Goal: Task Accomplishment & Management: Complete application form

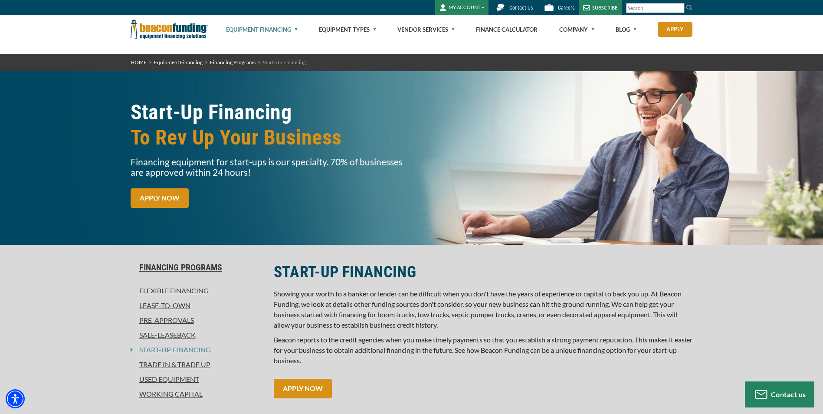
click at [177, 198] on link "APPLY NOW" at bounding box center [160, 198] width 58 height 20
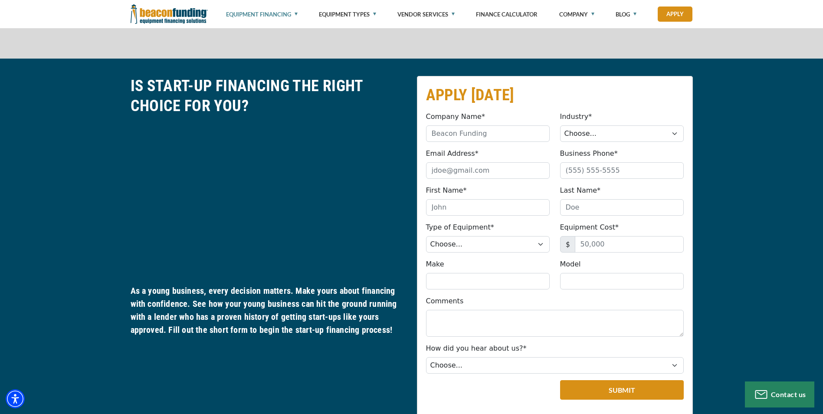
scroll to position [412, 0]
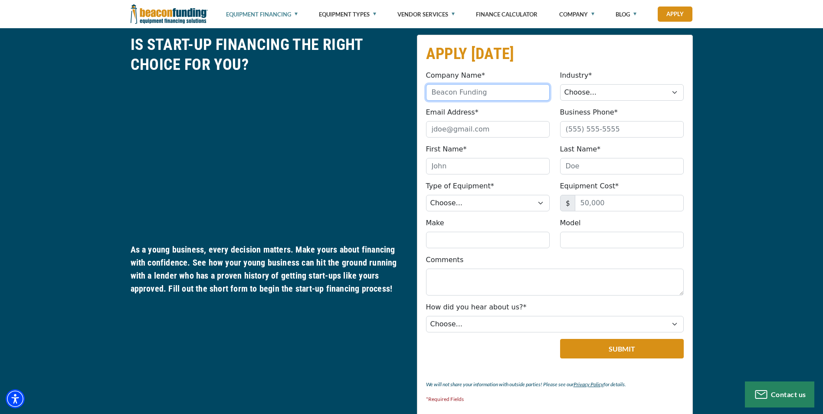
click at [445, 92] on input "Company Name*" at bounding box center [488, 92] width 124 height 16
type input "ENGINEERING PARTNERS COMPANY LLC"
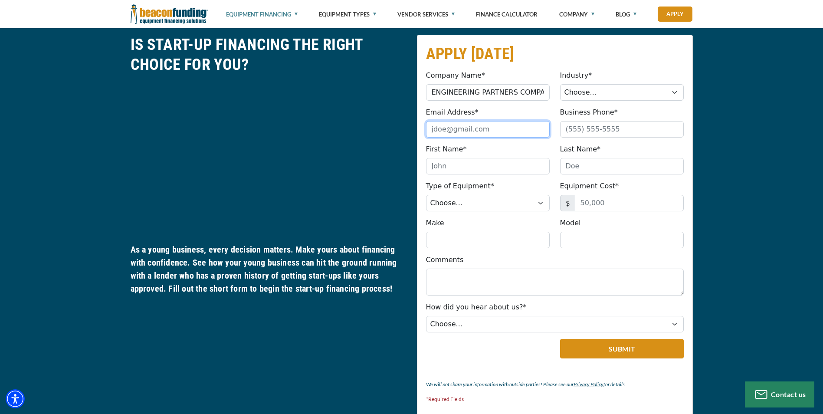
type input "[PERSON_NAME][EMAIL_ADDRESS][DOMAIN_NAME]"
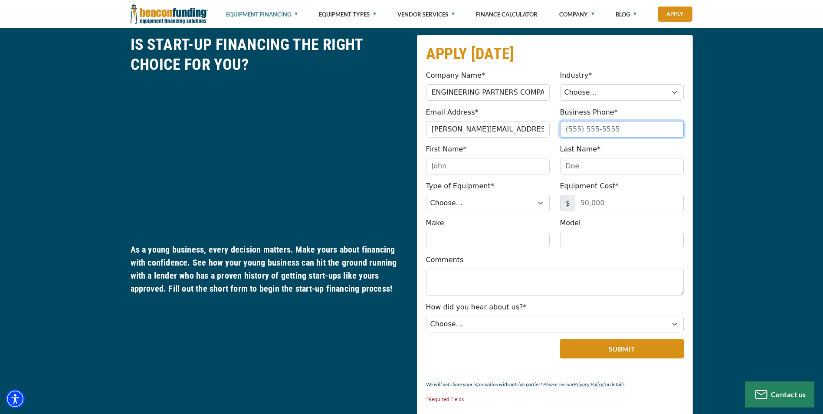
type input "2182415380"
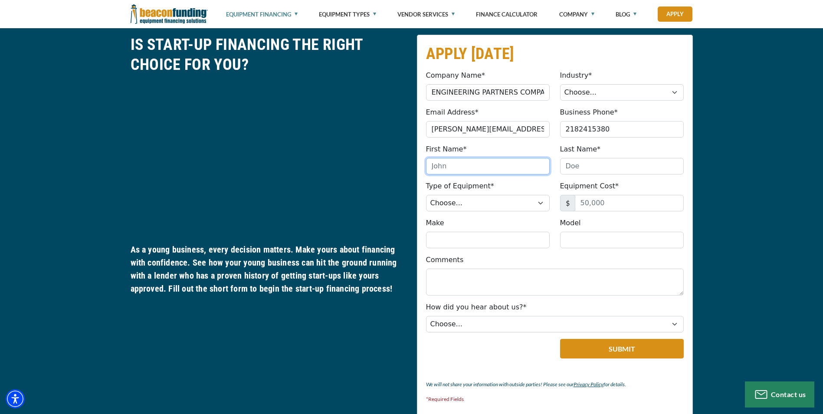
type input "[PERSON_NAME]"
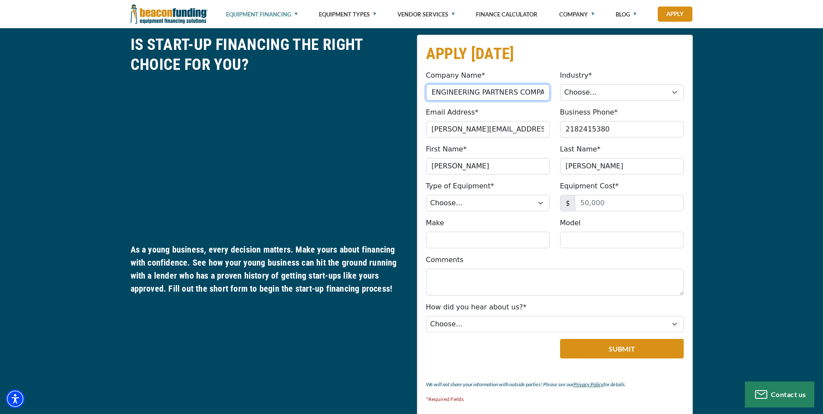
type input "[PHONE_NUMBER]"
drag, startPoint x: 462, startPoint y: 91, endPoint x: 563, endPoint y: 95, distance: 101.6
click at [563, 95] on div "Company Name* ENGINEERING PARTNERS COMPANY LLC Please provide a valid company n…" at bounding box center [555, 85] width 268 height 30
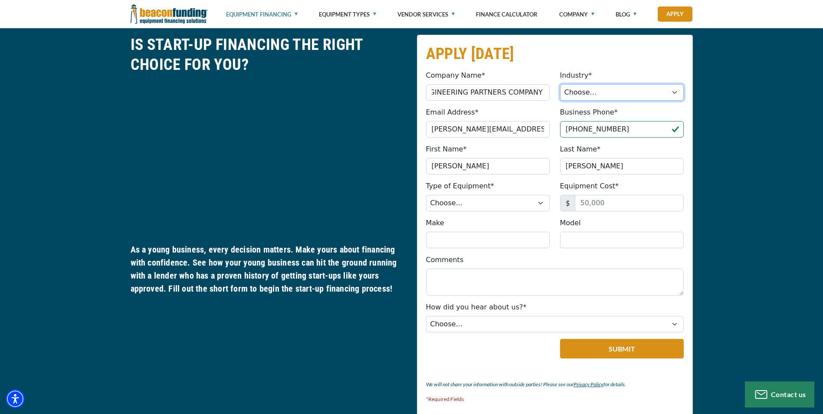
click at [606, 92] on select "Choose... Towing Landscape/Hardscape Decorated Apparel Septic Light Constructio…" at bounding box center [622, 92] width 124 height 16
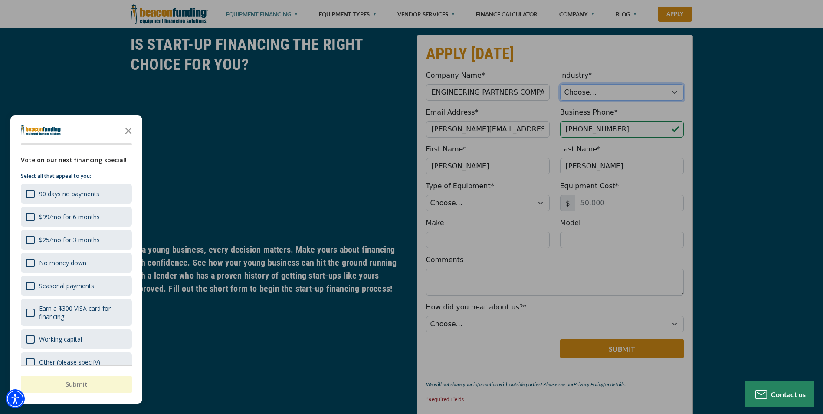
select select "6"
click at [560, 84] on select "Choose... Towing Landscape/Hardscape Decorated Apparel Septic Light Constructio…" at bounding box center [622, 92] width 124 height 16
click at [532, 141] on div "button" at bounding box center [411, 207] width 823 height 414
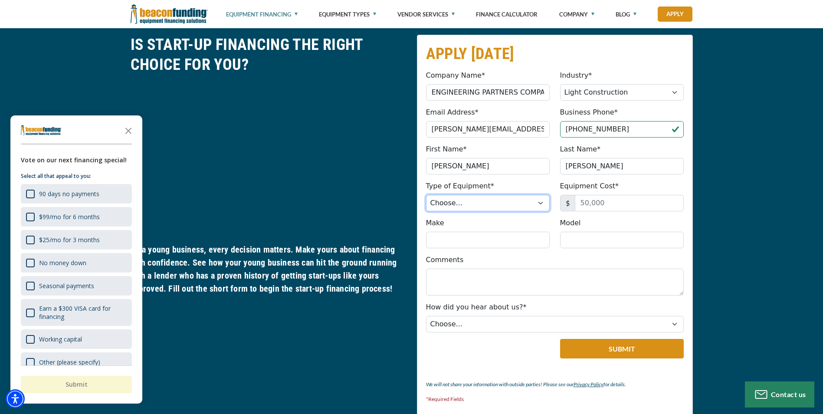
click at [485, 202] on select "Choose... Backhoe Boom/Bucket Truck Chipper Commercial Mower Crane DTG/DTF Prin…" at bounding box center [488, 203] width 124 height 16
select select "13"
click at [426, 195] on select "Choose... Backhoe Boom/Bucket Truck Chipper Commercial Mower Crane DTG/DTF Prin…" at bounding box center [488, 203] width 124 height 16
click at [593, 203] on input "Equipment Cost*" at bounding box center [629, 203] width 109 height 16
type input "16,000"
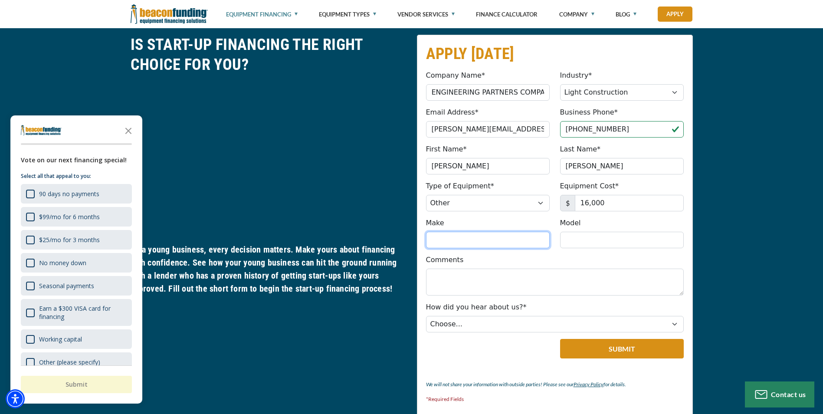
click at [516, 234] on input "Make" at bounding box center [488, 240] width 124 height 16
type input "Toyota"
click at [596, 240] on input "Model" at bounding box center [622, 240] width 124 height 16
type input "Forklift"
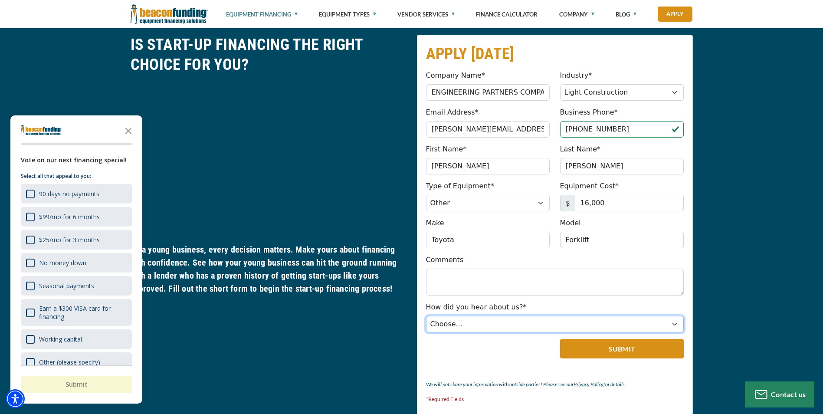
click at [531, 317] on select "Choose... Internet Search Vendor Referral Word of Mouth Client Referral Email E…" at bounding box center [555, 324] width 258 height 16
select select "14"
click at [426, 316] on select "Choose... Internet Search Vendor Referral Word of Mouth Client Referral Email E…" at bounding box center [555, 324] width 258 height 16
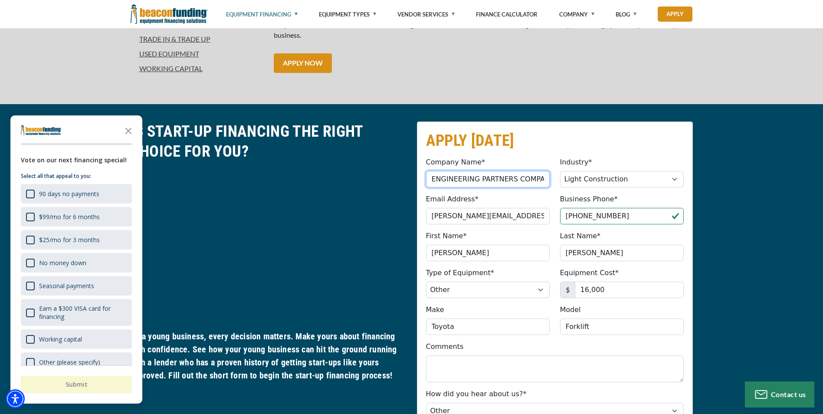
scroll to position [0, 12]
drag, startPoint x: 473, startPoint y: 182, endPoint x: 556, endPoint y: 180, distance: 82.9
click at [556, 180] on div "Company Name* ENGINEERING PARTNERS COMPANY LLC Please provide a valid company n…" at bounding box center [555, 172] width 268 height 30
click at [527, 158] on div "Company Name* ENGINEERING PARTNERS COMPANY LLC Please provide a valid company n…" at bounding box center [488, 172] width 134 height 30
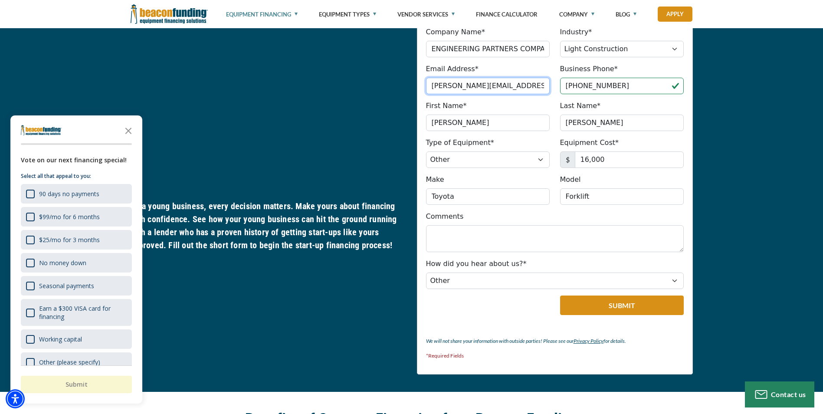
scroll to position [0, 22]
drag, startPoint x: 470, startPoint y: 85, endPoint x: 551, endPoint y: 86, distance: 81.6
click at [551, 86] on div "Email Address* [PERSON_NAME][EMAIL_ADDRESS][DOMAIN_NAME] Please provide a valid…" at bounding box center [488, 79] width 134 height 30
click at [541, 88] on input "[PERSON_NAME][EMAIL_ADDRESS][DOMAIN_NAME]" at bounding box center [488, 86] width 124 height 16
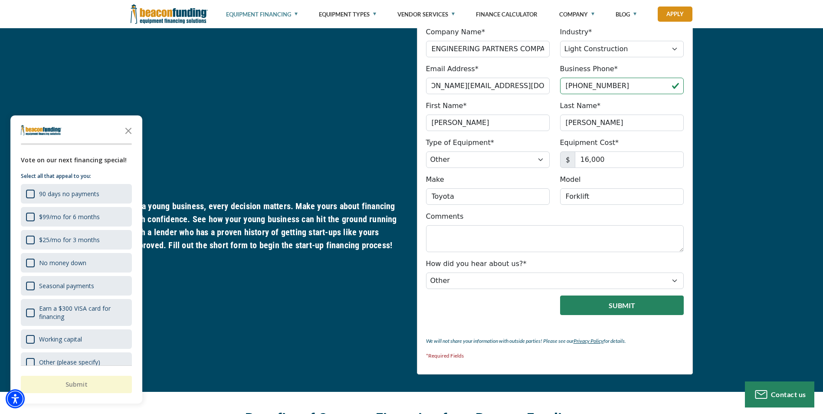
scroll to position [0, 0]
click at [618, 302] on button "Submit" at bounding box center [622, 305] width 124 height 20
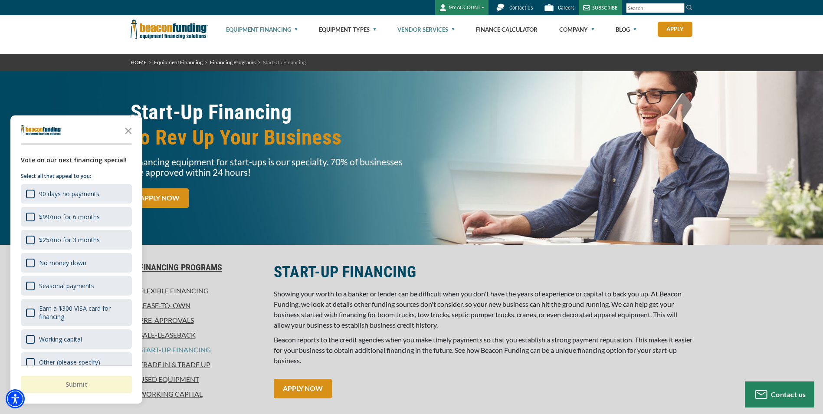
click at [433, 30] on link "Vendor Services" at bounding box center [425, 30] width 57 height 28
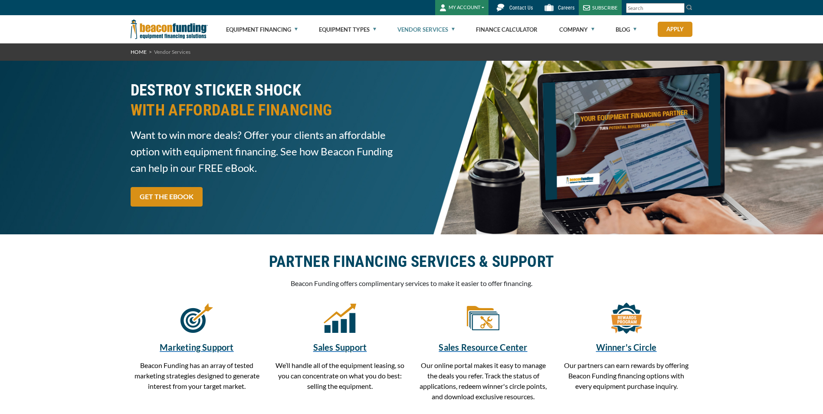
click at [170, 276] on div "PARTNER FINANCING SERVICES & SUPPORT Beacon Funding offers complimentary servic…" at bounding box center [411, 272] width 573 height 41
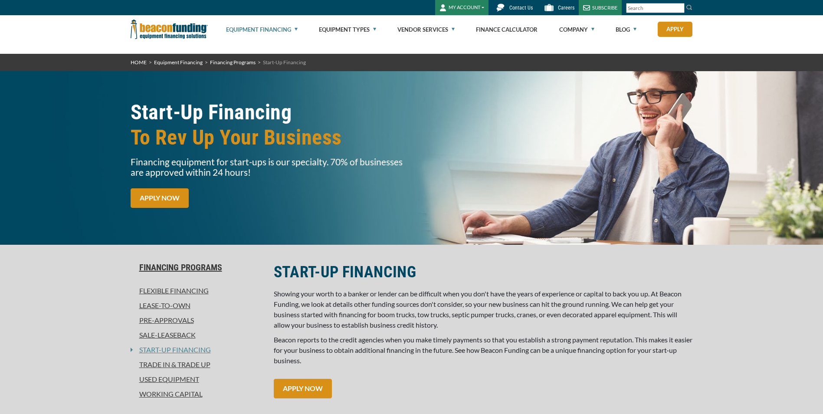
select select "6"
select select "13"
select select "14"
